Goal: Information Seeking & Learning: Learn about a topic

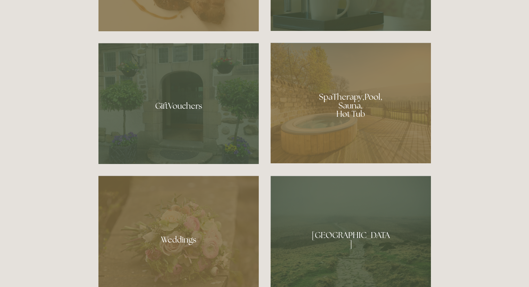
scroll to position [543, 0]
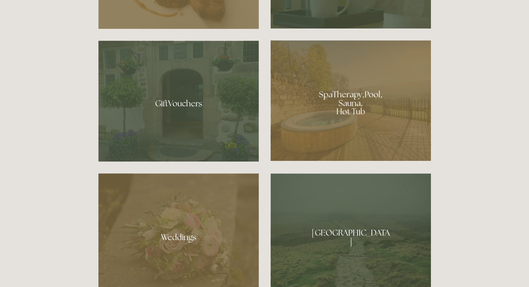
click at [359, 120] on div at bounding box center [351, 100] width 160 height 121
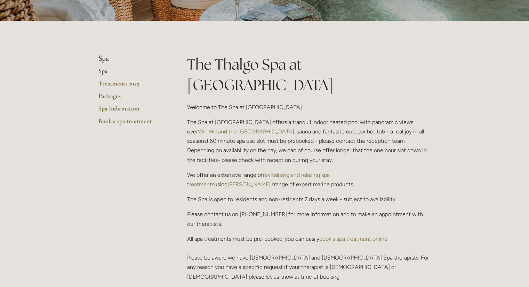
scroll to position [127, 0]
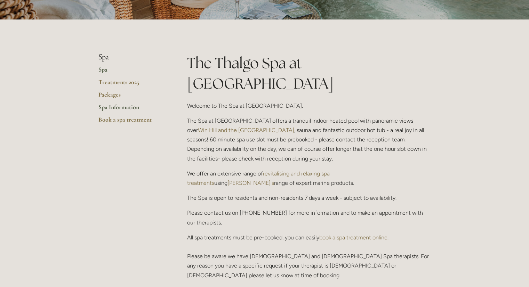
click at [116, 107] on link "Spa Information" at bounding box center [131, 109] width 66 height 13
